Goal: Transaction & Acquisition: Book appointment/travel/reservation

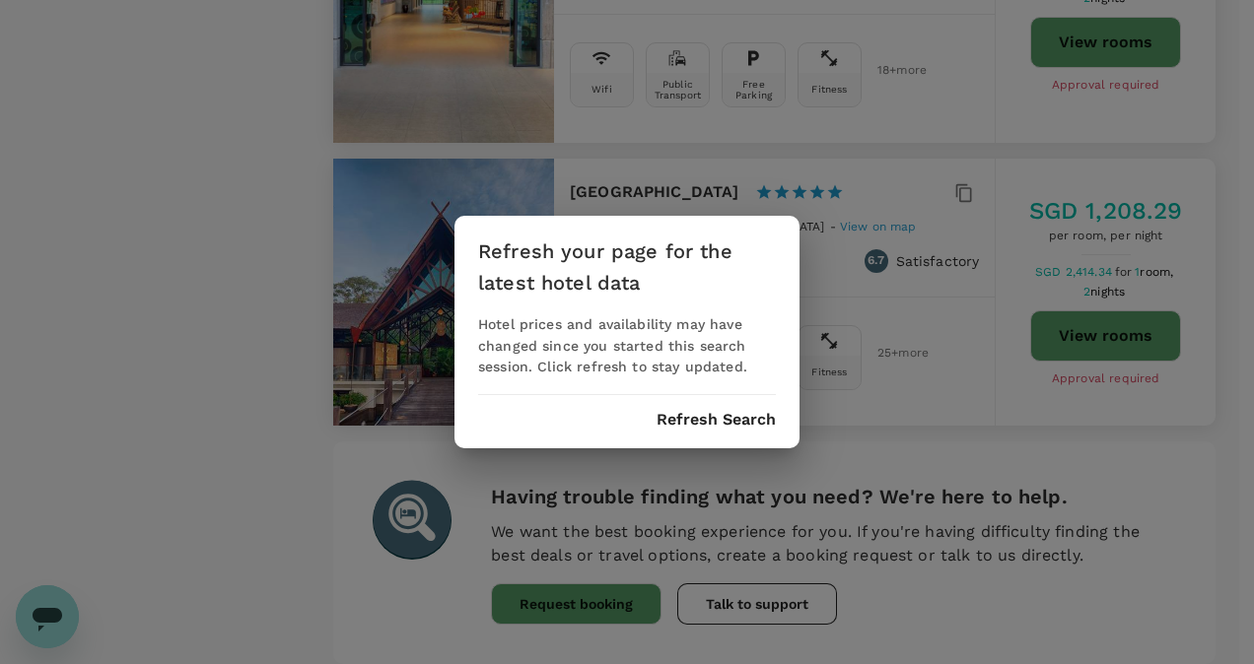
scroll to position [5617, 0]
click at [749, 419] on button "Refresh Search" at bounding box center [715, 420] width 119 height 18
click at [776, 242] on div "Refresh your page for the latest hotel data Hotel prices and availability may h…" at bounding box center [626, 333] width 345 height 234
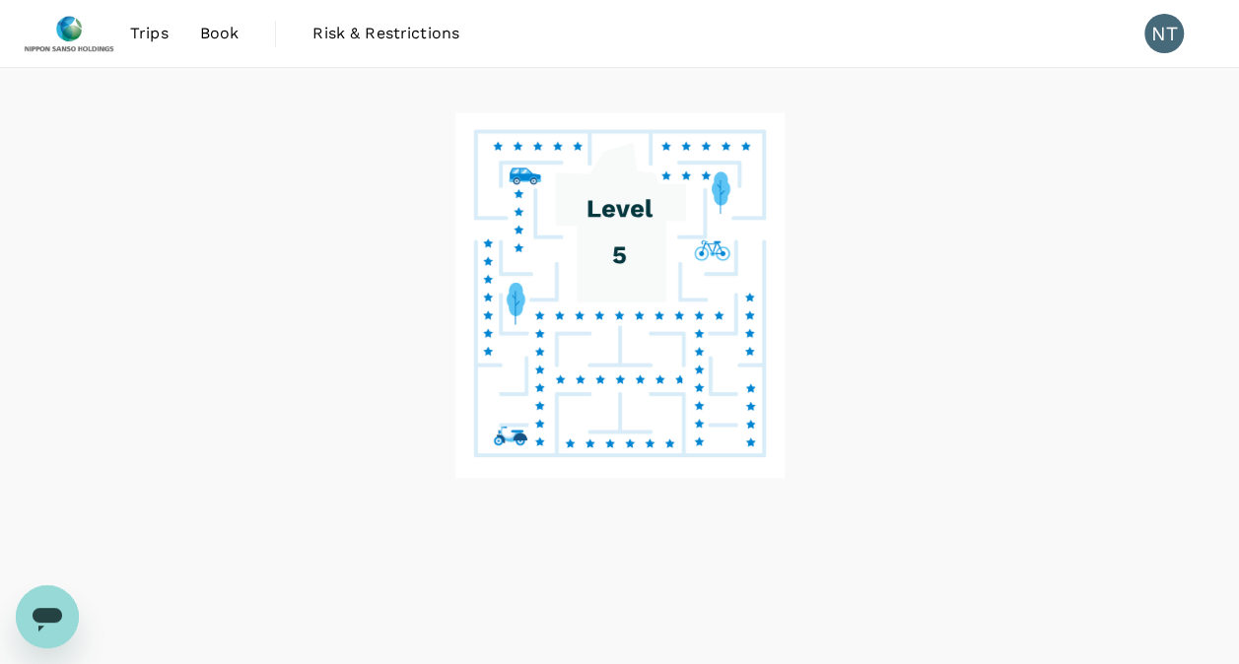
click at [211, 35] on span "Book" at bounding box center [219, 34] width 39 height 24
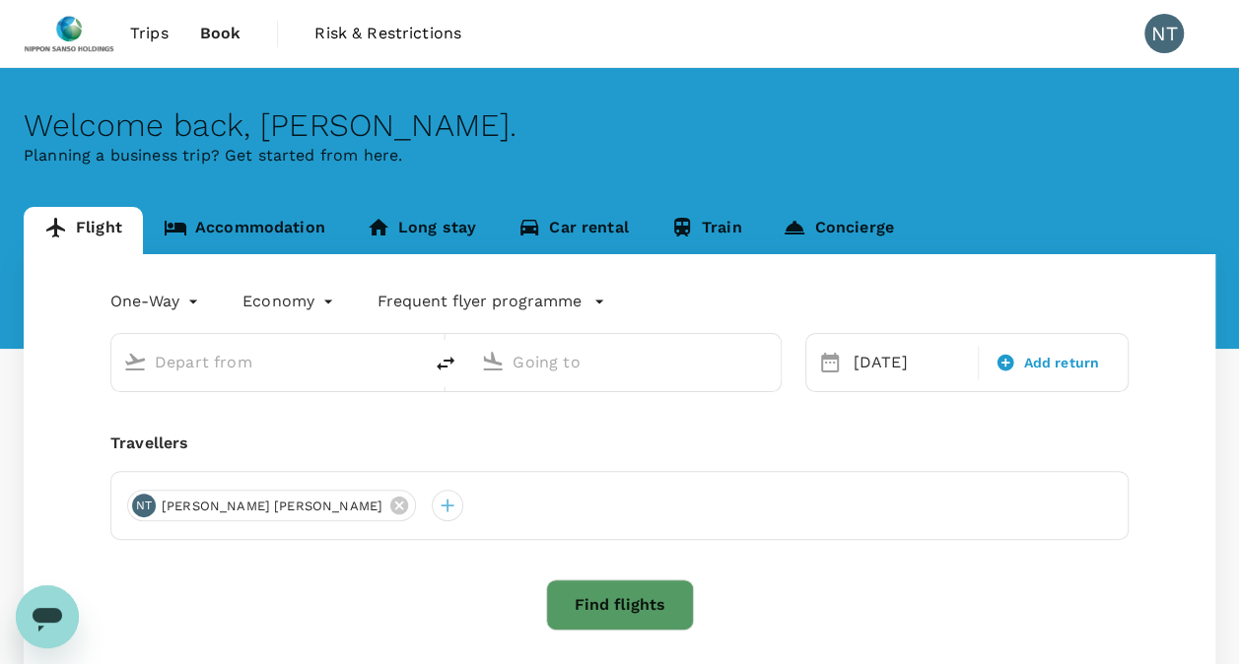
type input "Kuala Lumpur Intl ([GEOGRAPHIC_DATA])"
type input "Tan Son Nhat Intl (SGN)"
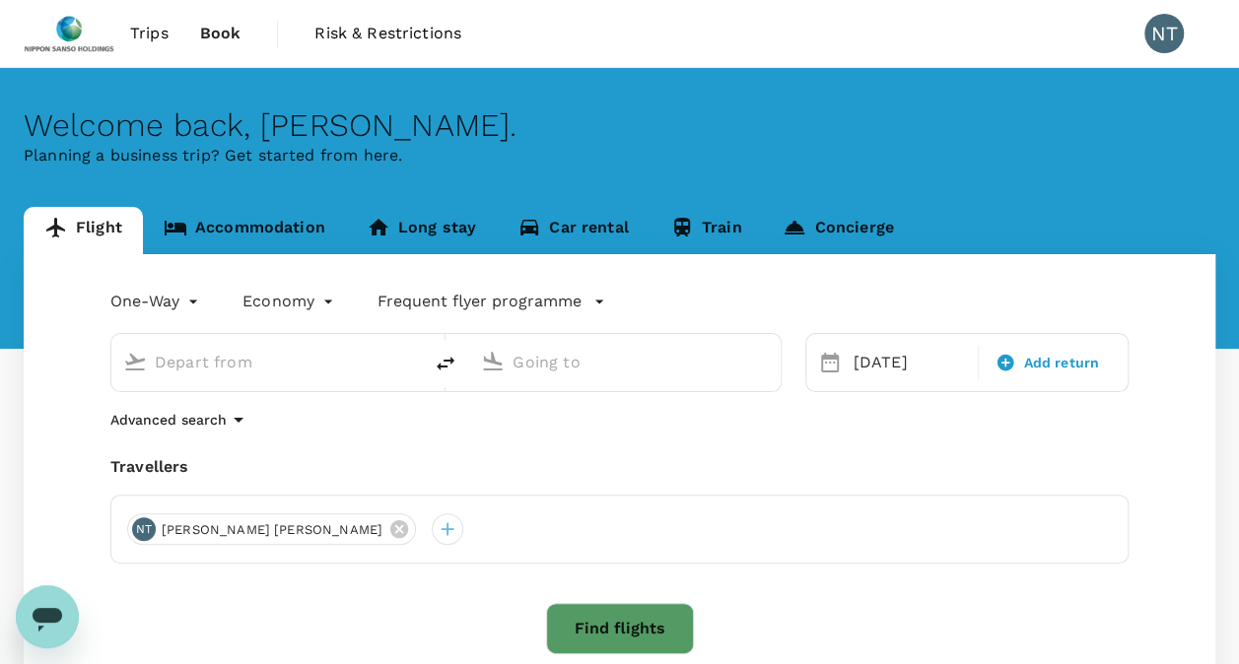
type input "Kuala Lumpur Intl ([GEOGRAPHIC_DATA])"
type input "Tan Son Nhat Intl (SGN)"
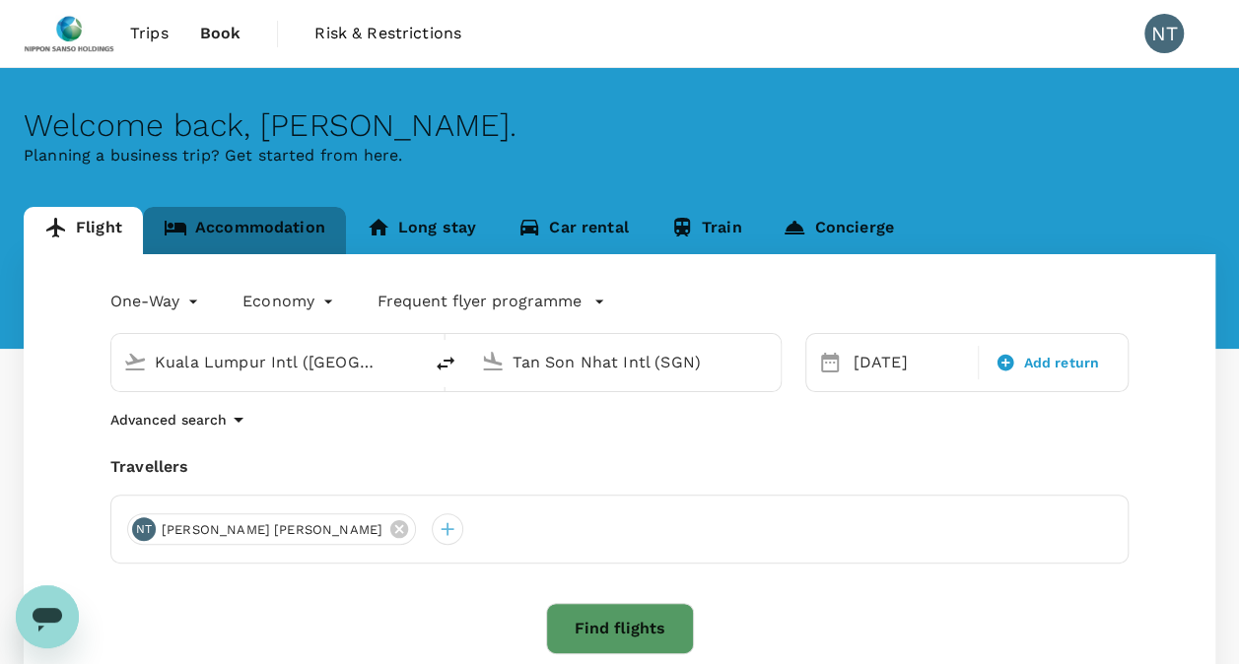
click at [247, 227] on link "Accommodation" at bounding box center [244, 230] width 203 height 47
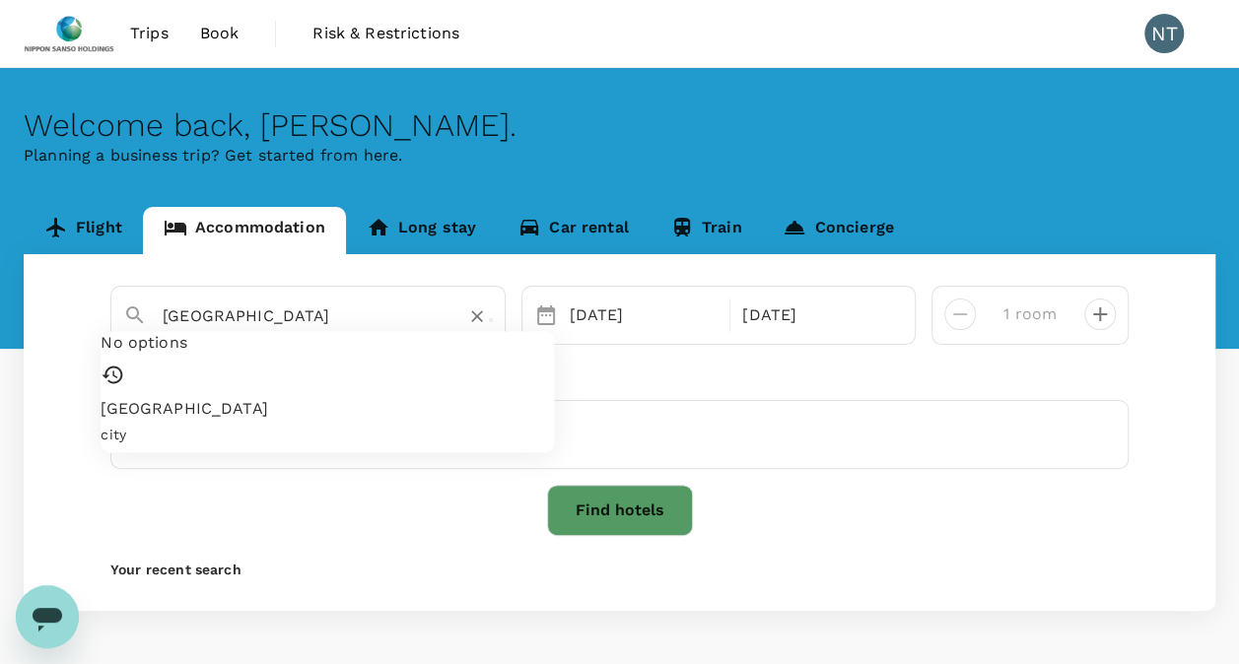
click at [246, 315] on input "[GEOGRAPHIC_DATA]" at bounding box center [300, 316] width 275 height 31
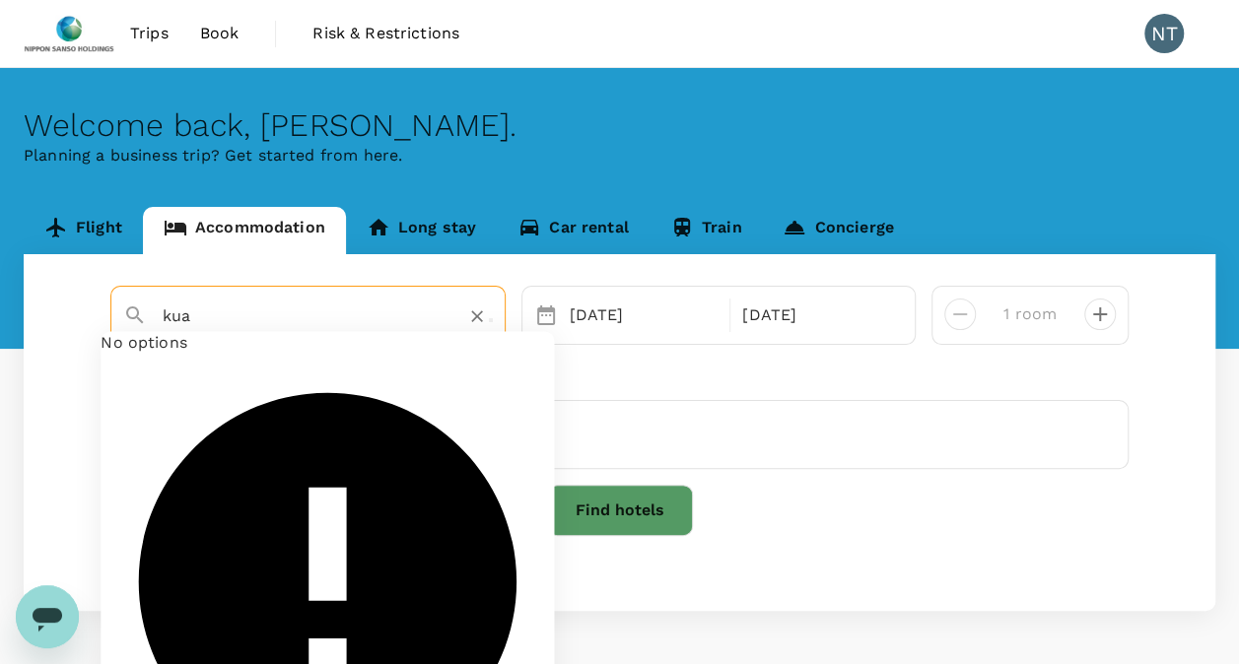
type input "ku"
click at [482, 320] on icon "Clear" at bounding box center [477, 317] width 12 height 12
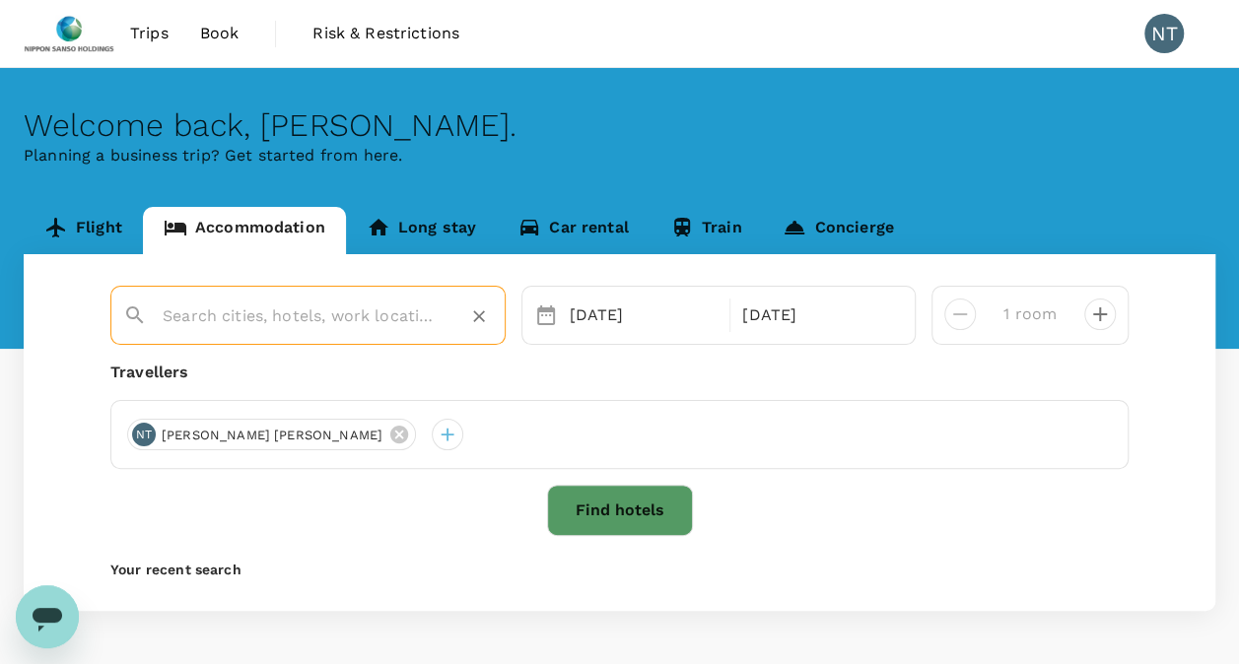
click at [266, 315] on input "text" at bounding box center [300, 316] width 275 height 31
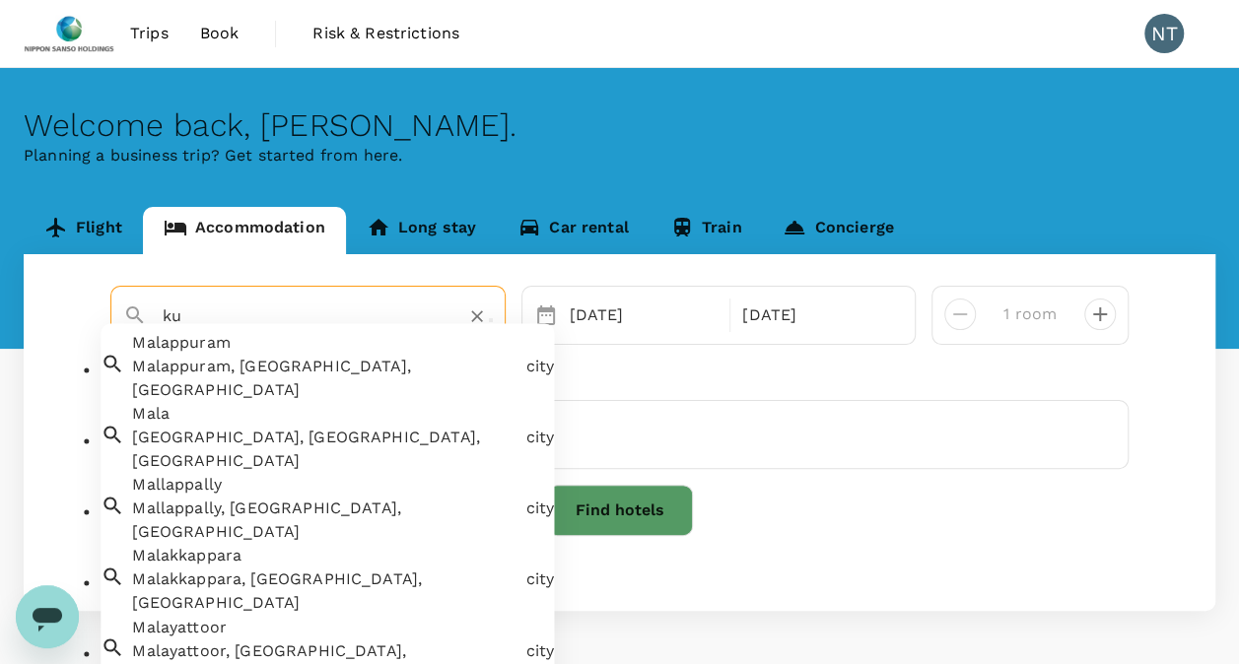
type input "k"
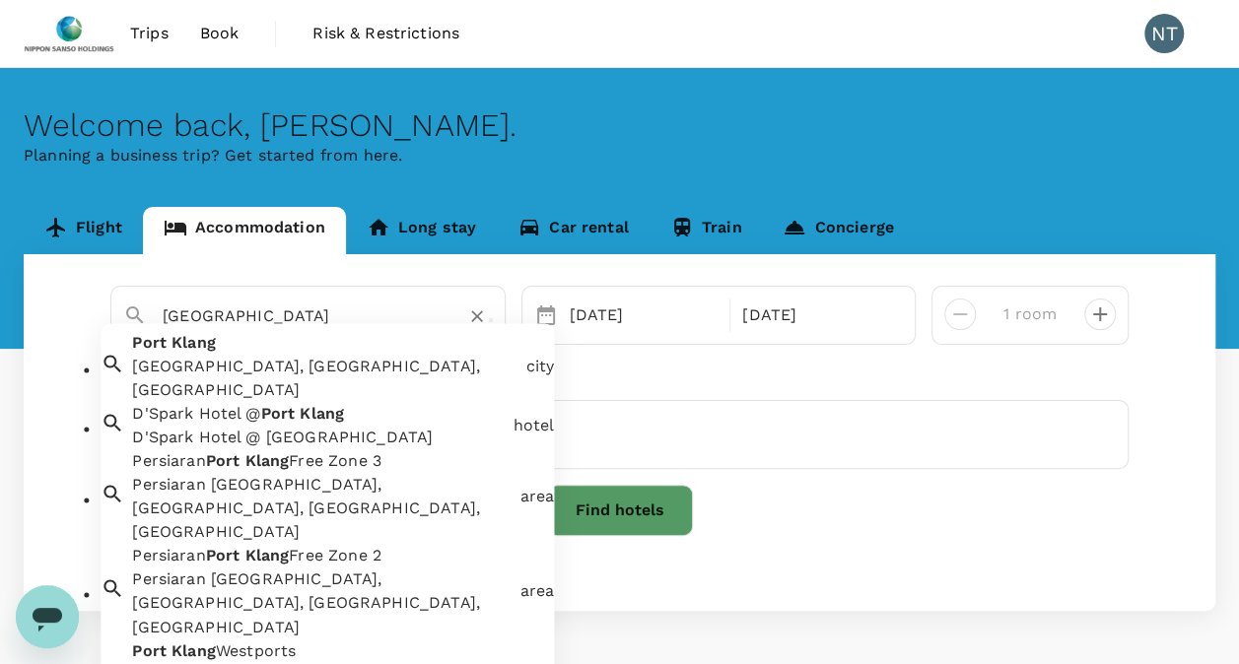
click at [241, 366] on div "[GEOGRAPHIC_DATA], [GEOGRAPHIC_DATA], [GEOGRAPHIC_DATA]" at bounding box center [320, 363] width 393 height 79
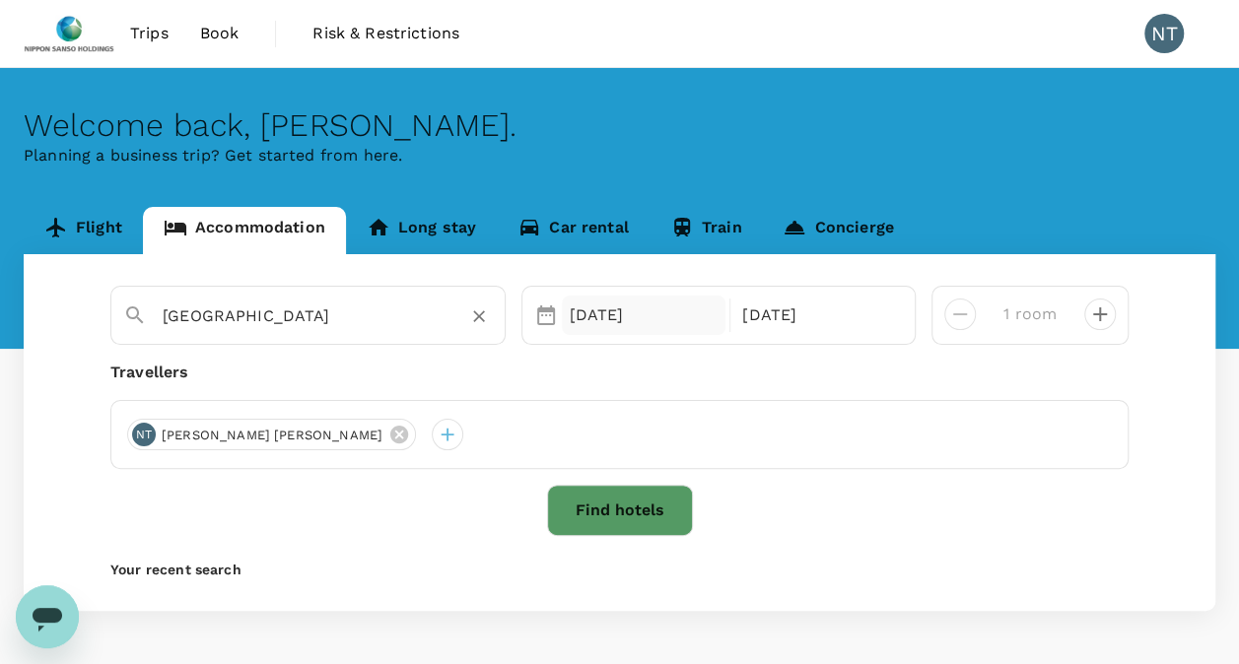
type input "[GEOGRAPHIC_DATA]"
click at [633, 315] on div "[DATE]" at bounding box center [644, 315] width 165 height 39
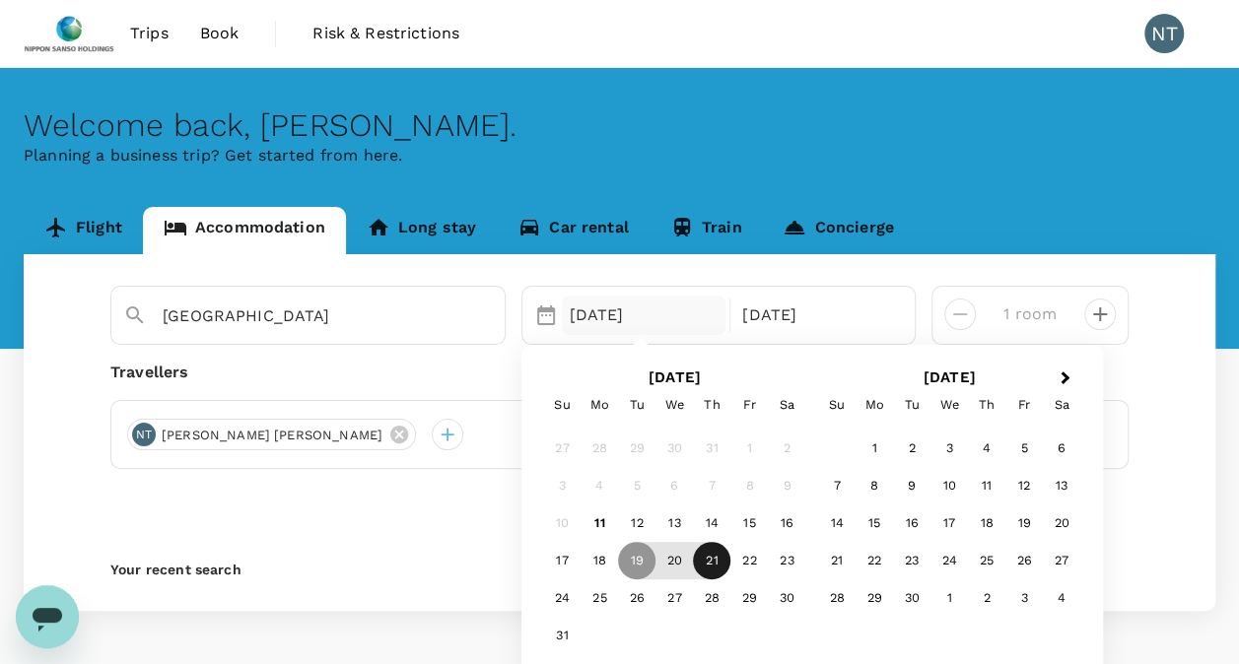
click at [715, 562] on div "21" at bounding box center [711, 561] width 37 height 37
click at [749, 567] on div "22" at bounding box center [748, 561] width 37 height 37
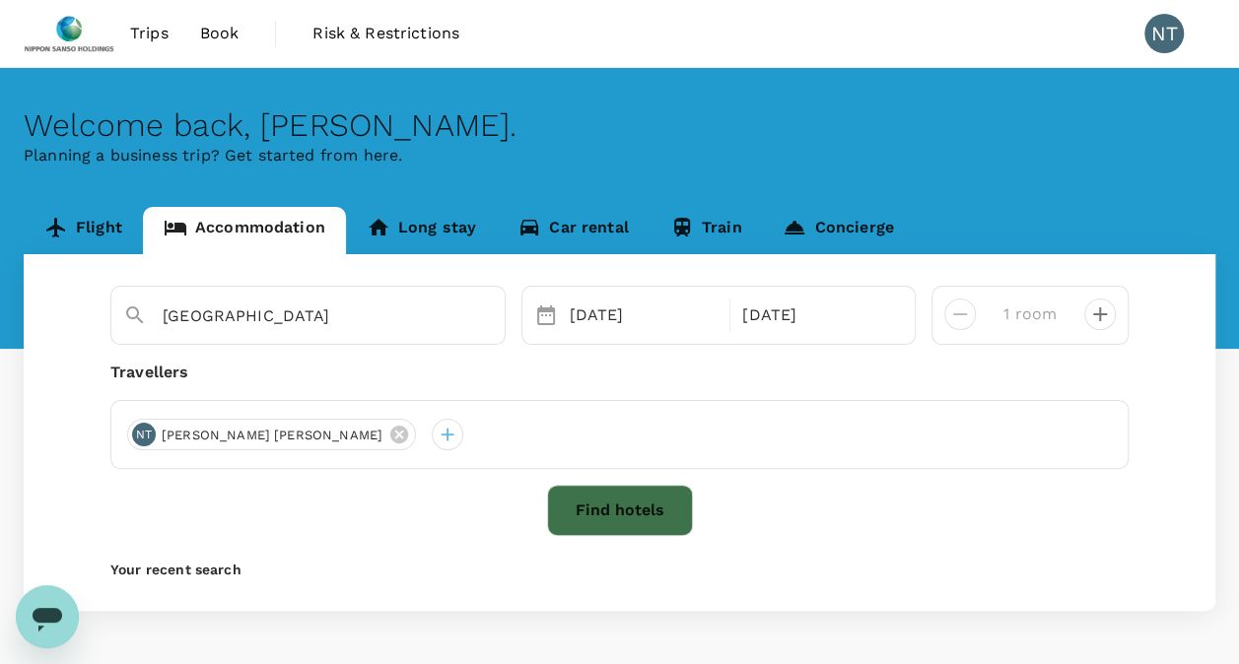
click at [602, 501] on button "Find hotels" at bounding box center [620, 510] width 146 height 51
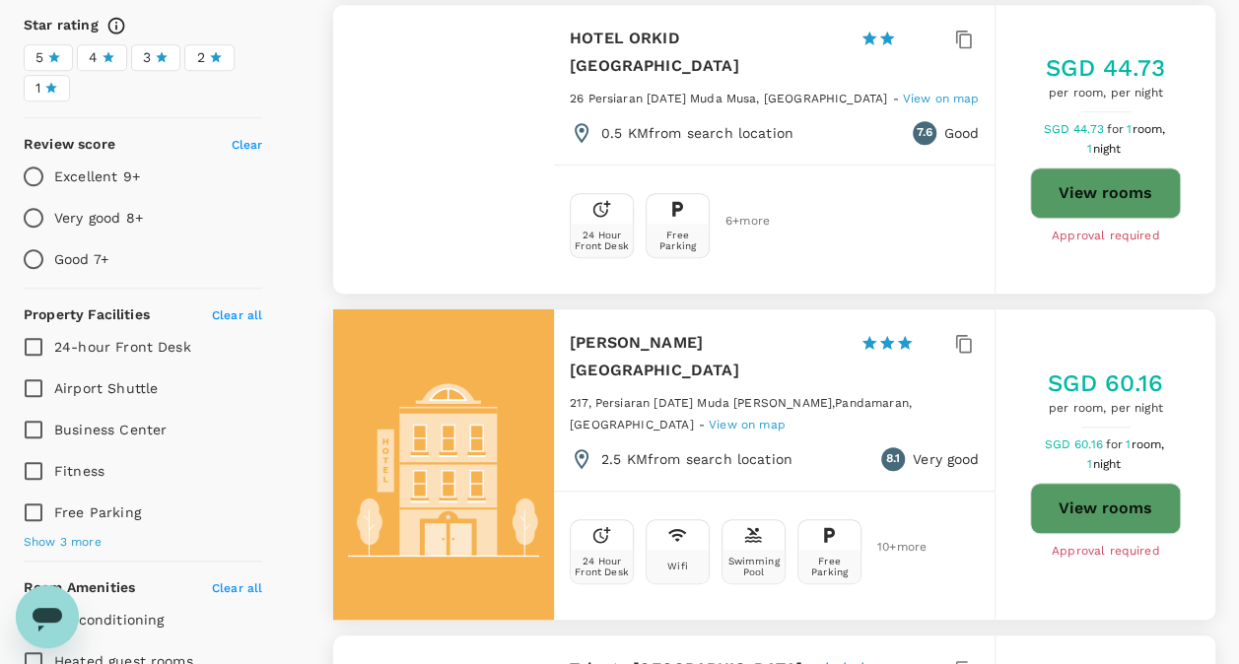
scroll to position [493, 0]
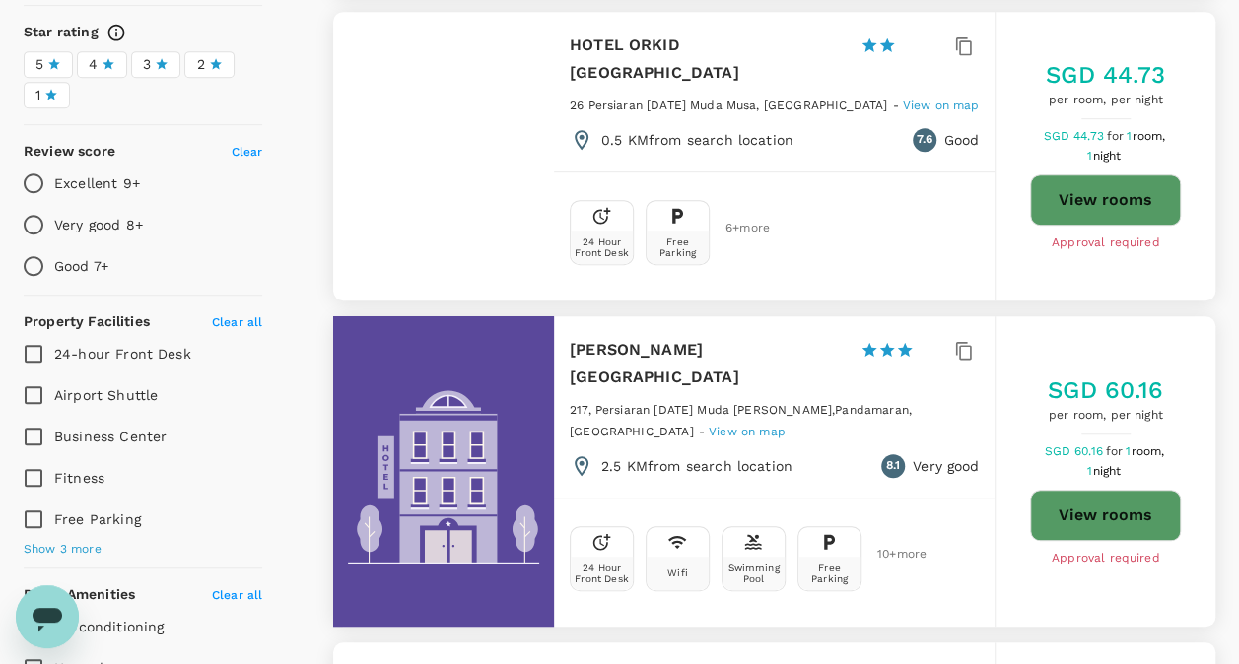
type input "486.17"
